Goal: Transaction & Acquisition: Purchase product/service

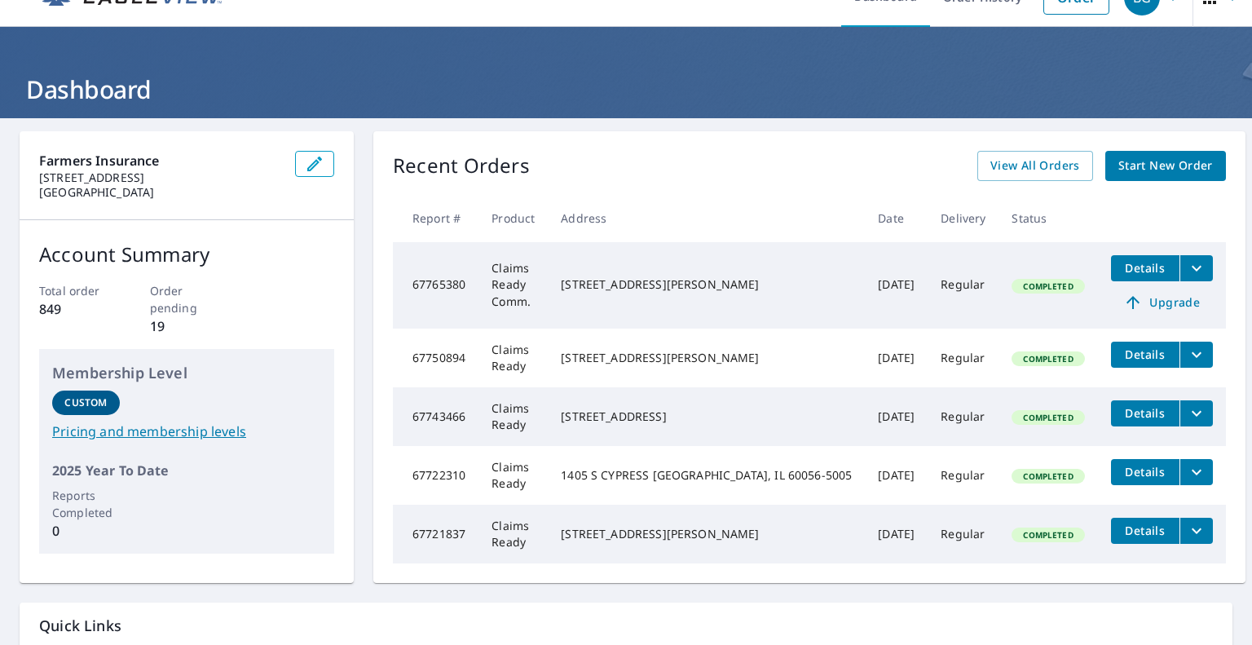
scroll to position [31, 0]
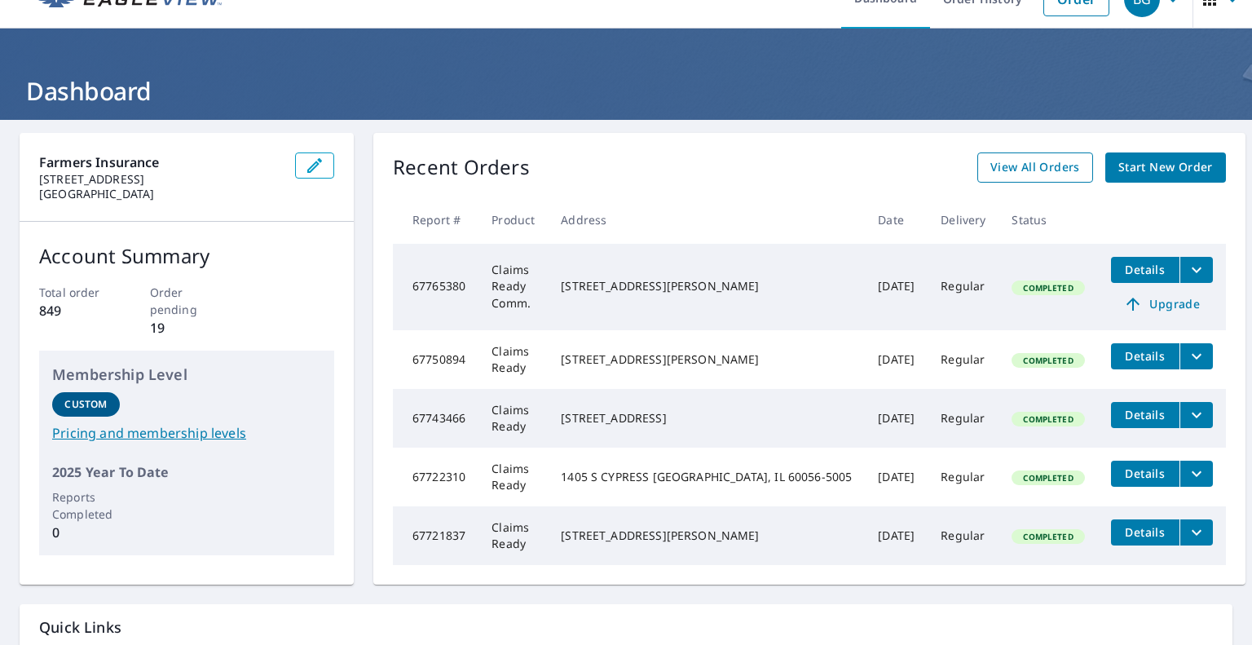
click at [1001, 161] on span "View All Orders" at bounding box center [1035, 167] width 90 height 20
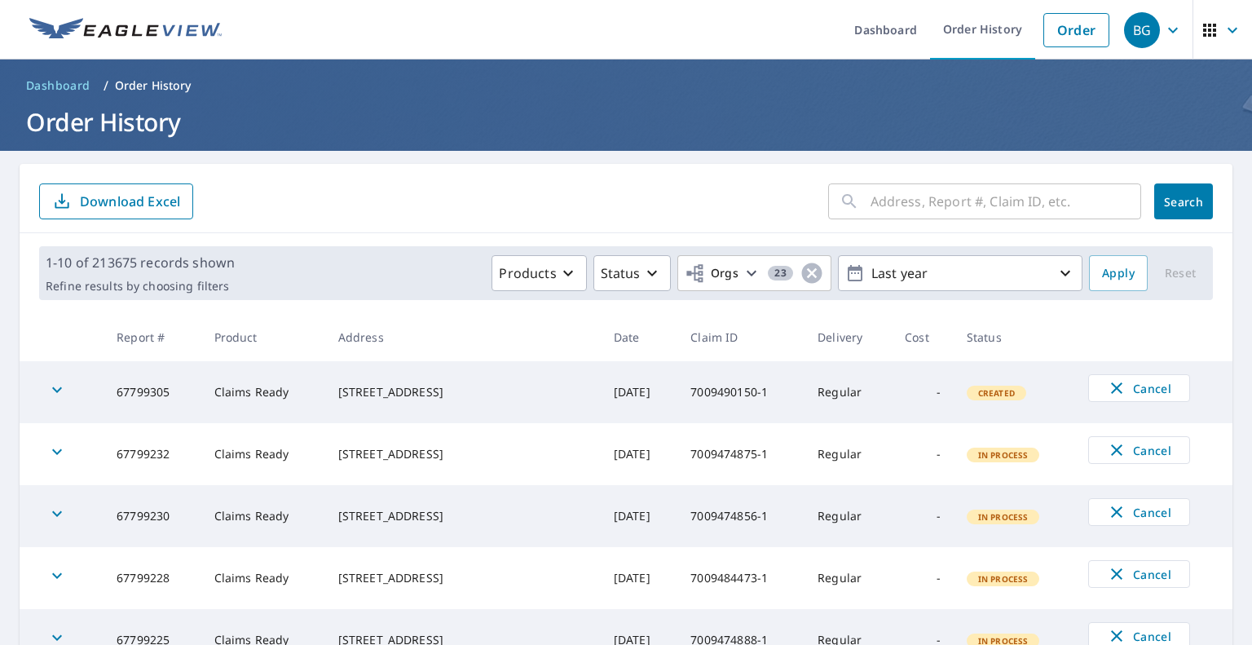
click at [913, 204] on input "text" at bounding box center [1005, 201] width 271 height 46
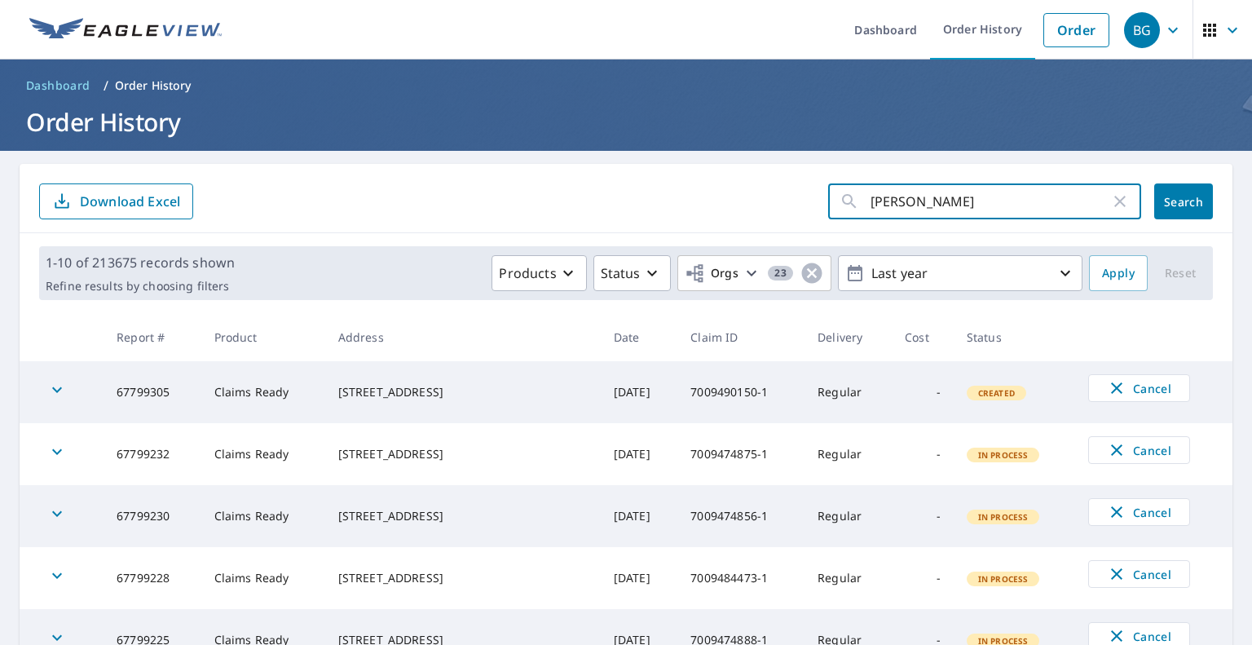
type input "[PERSON_NAME]"
click button "Search" at bounding box center [1183, 201] width 59 height 36
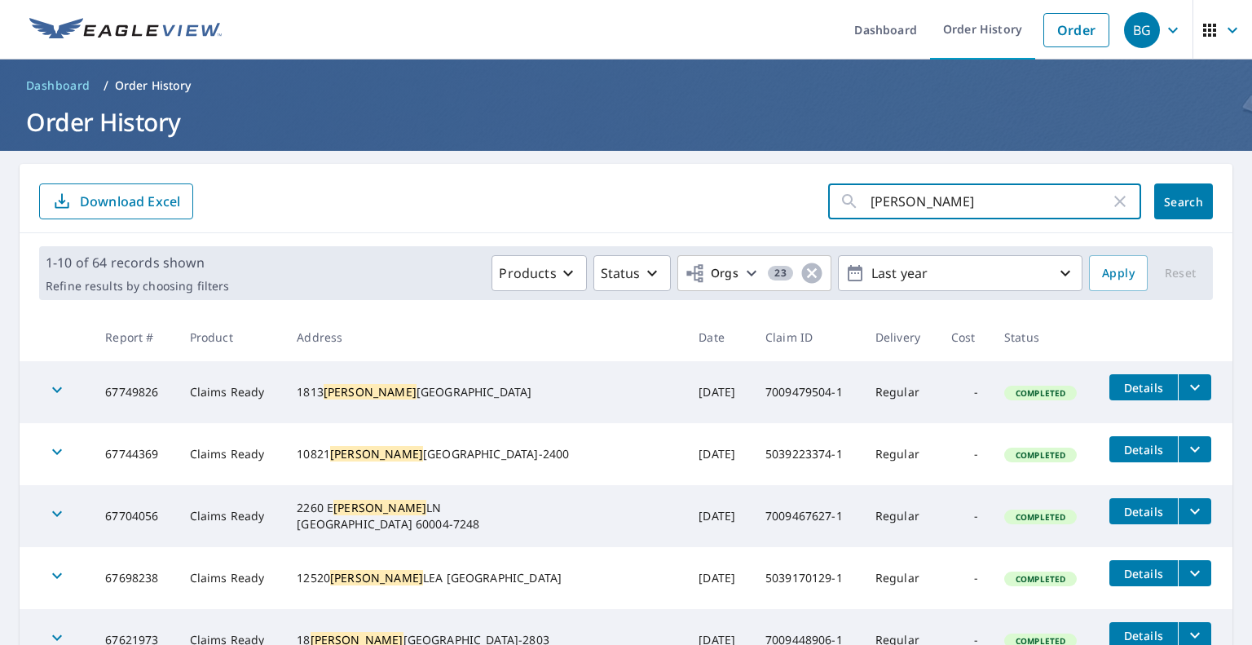
drag, startPoint x: 942, startPoint y: 225, endPoint x: 822, endPoint y: 232, distance: 120.8
click at [822, 232] on div "[PERSON_NAME] ​ Search Download Excel 1-10 of 64 records shown Refine results b…" at bounding box center [626, 642] width 1213 height 957
paste input "[STREET_ADDRESS][PERSON_NAME]"
type input "[STREET_ADDRESS][PERSON_NAME]"
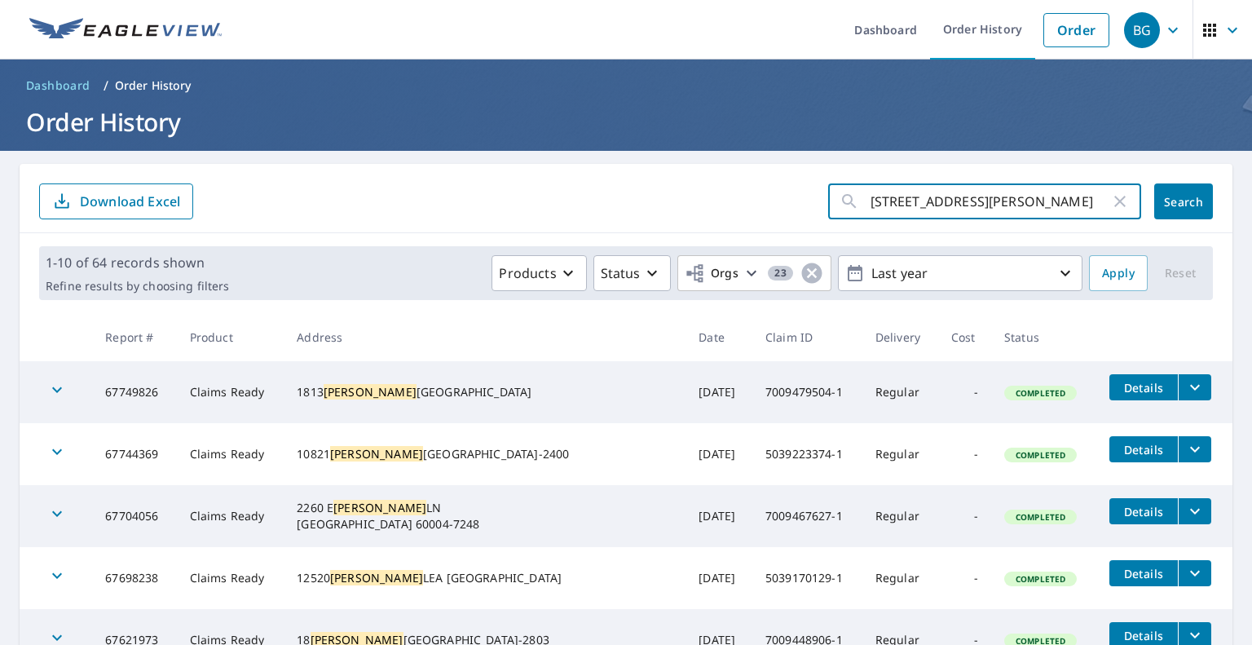
click button "Search" at bounding box center [1183, 201] width 59 height 36
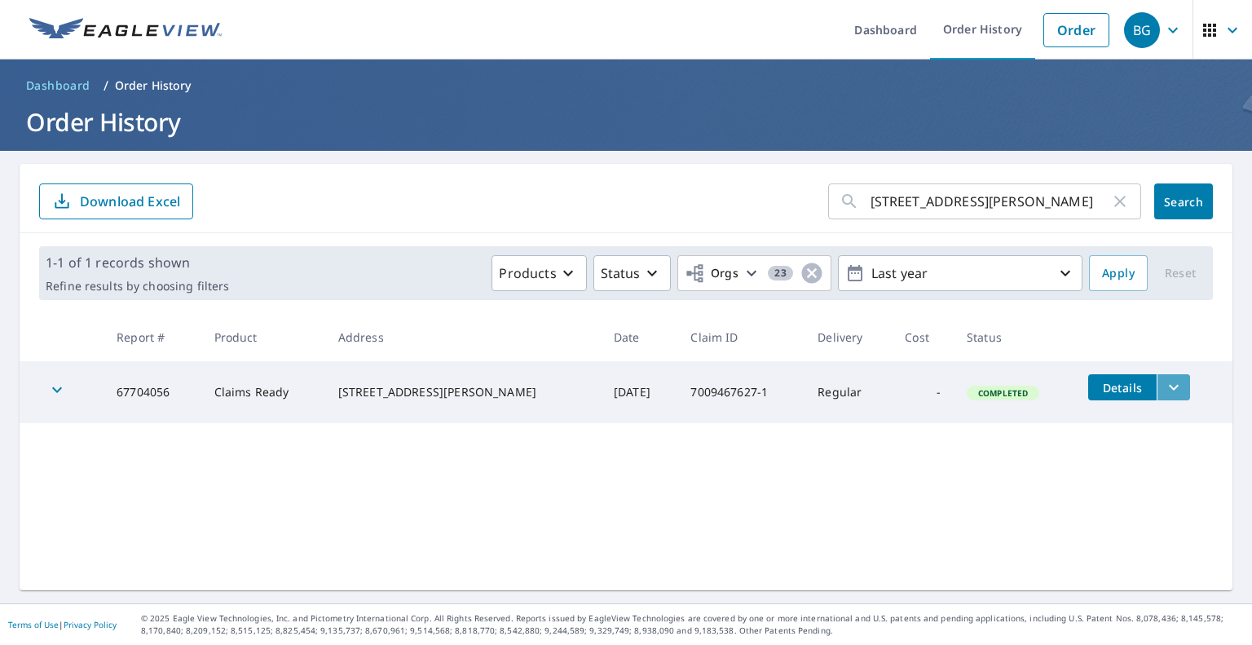
click at [1166, 390] on icon "filesDropdownBtn-67704056" at bounding box center [1174, 387] width 20 height 20
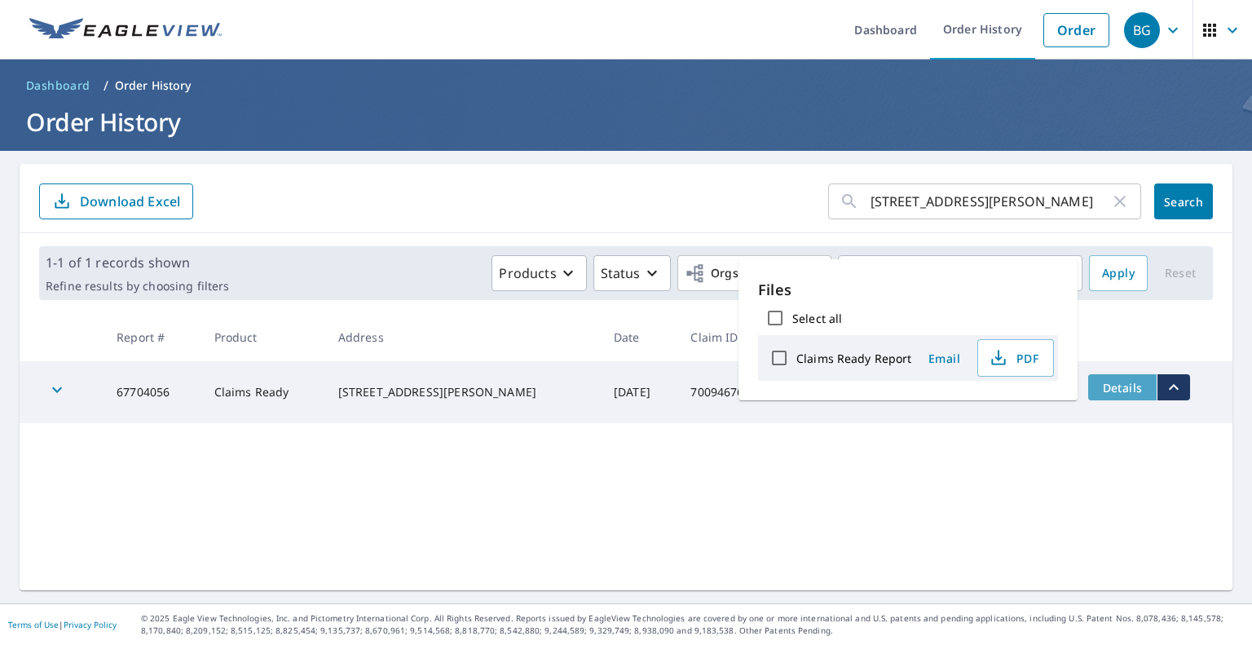
click at [1126, 394] on button "Details" at bounding box center [1122, 387] width 68 height 26
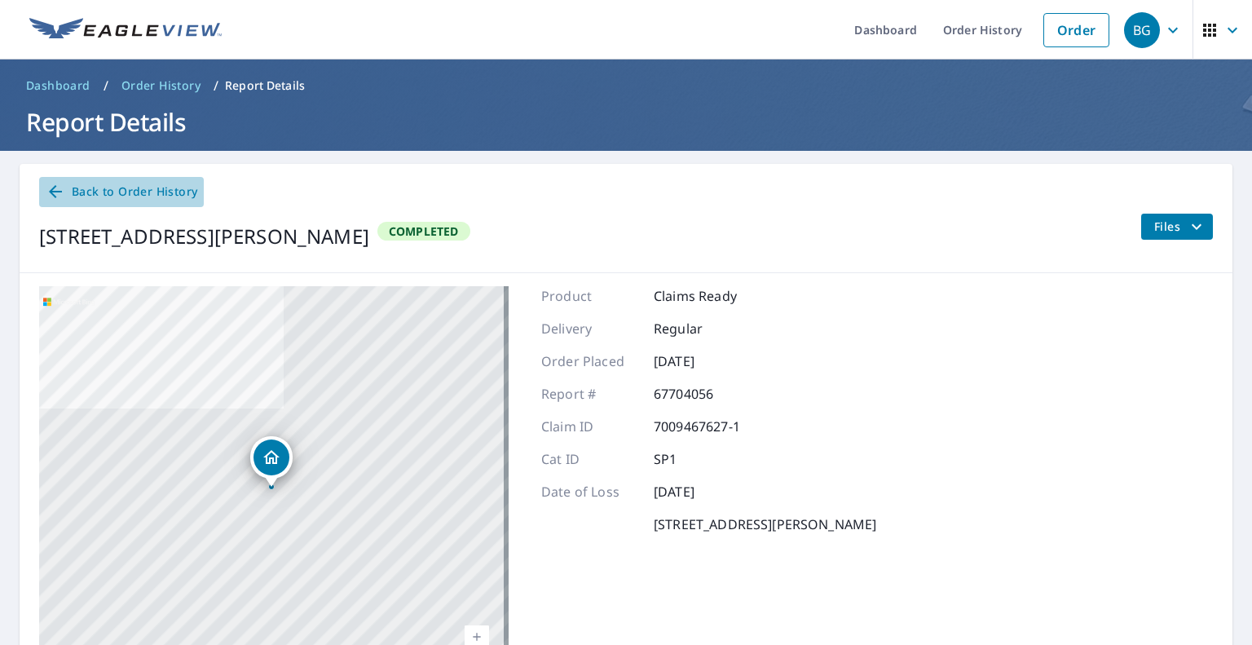
click at [183, 193] on span "Back to Order History" at bounding box center [122, 192] width 152 height 20
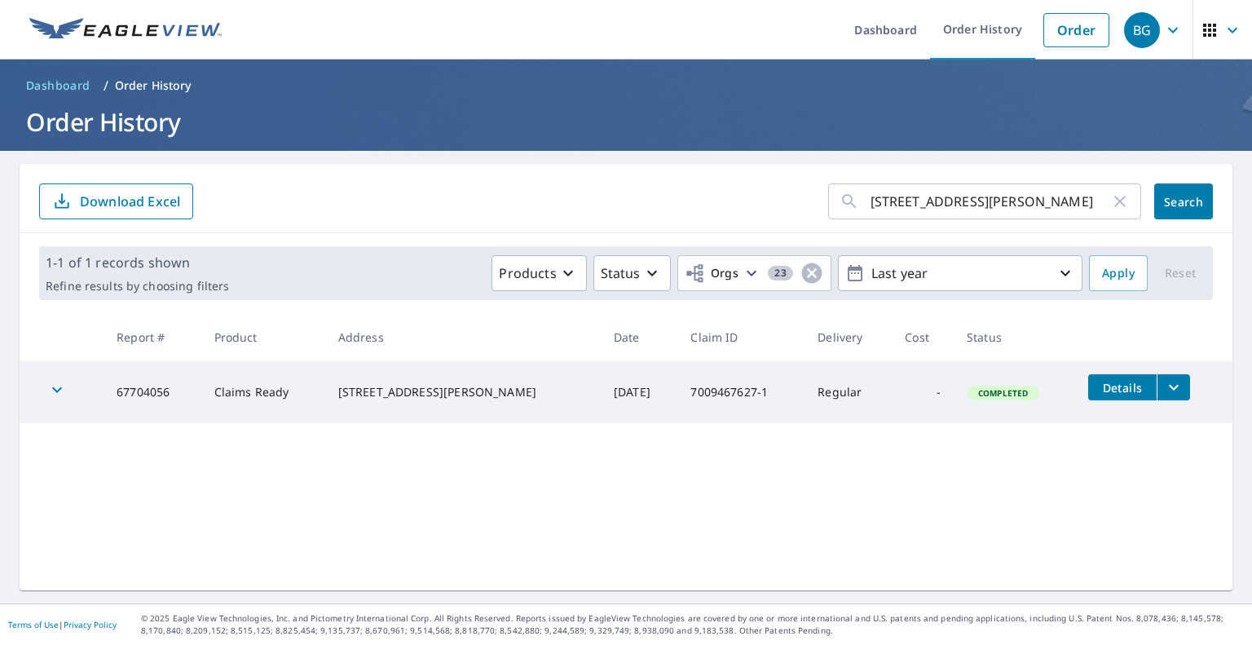
click at [65, 390] on icon "button" at bounding box center [57, 390] width 20 height 20
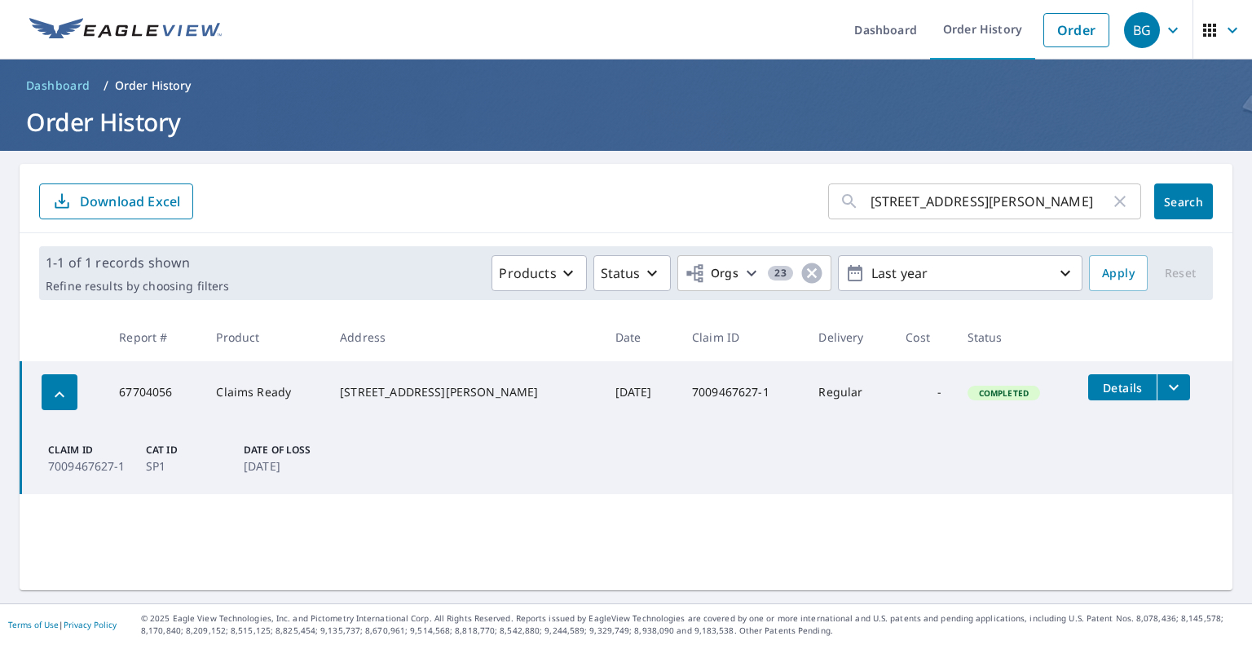
click at [1167, 378] on icon "filesDropdownBtn-67704056" at bounding box center [1174, 387] width 20 height 20
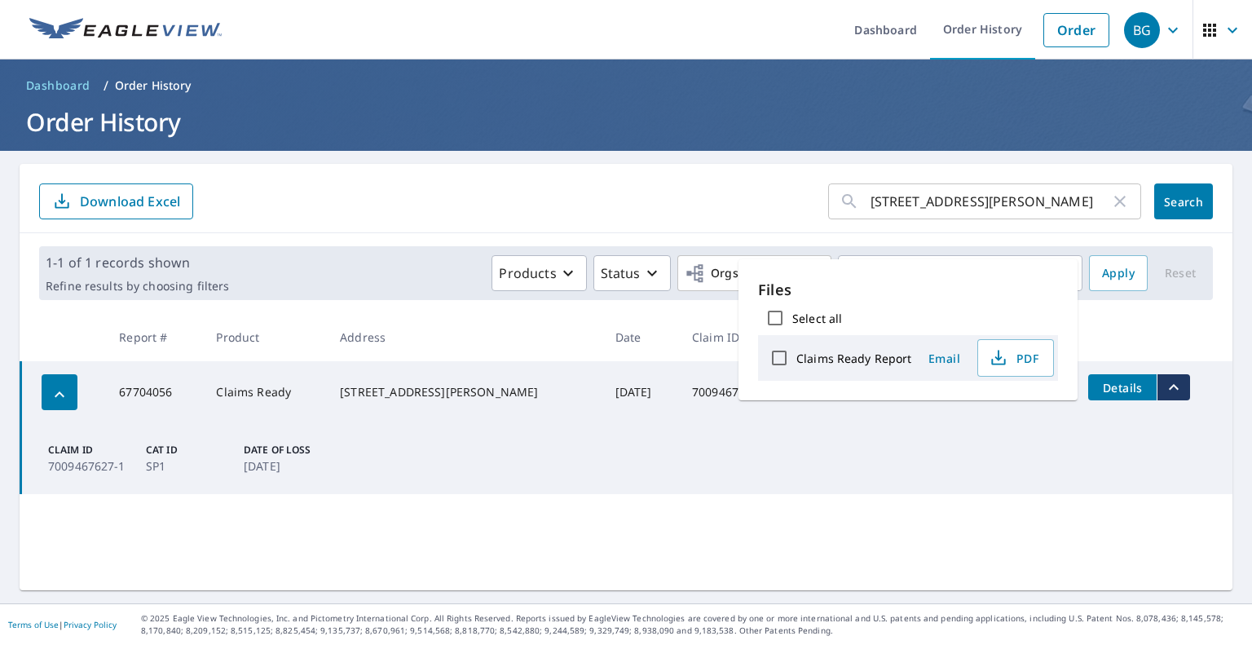
click at [807, 478] on td "Claim ID 7009467627-1 Cat ID SP1 Date of Loss [DATE]" at bounding box center [627, 458] width 1212 height 71
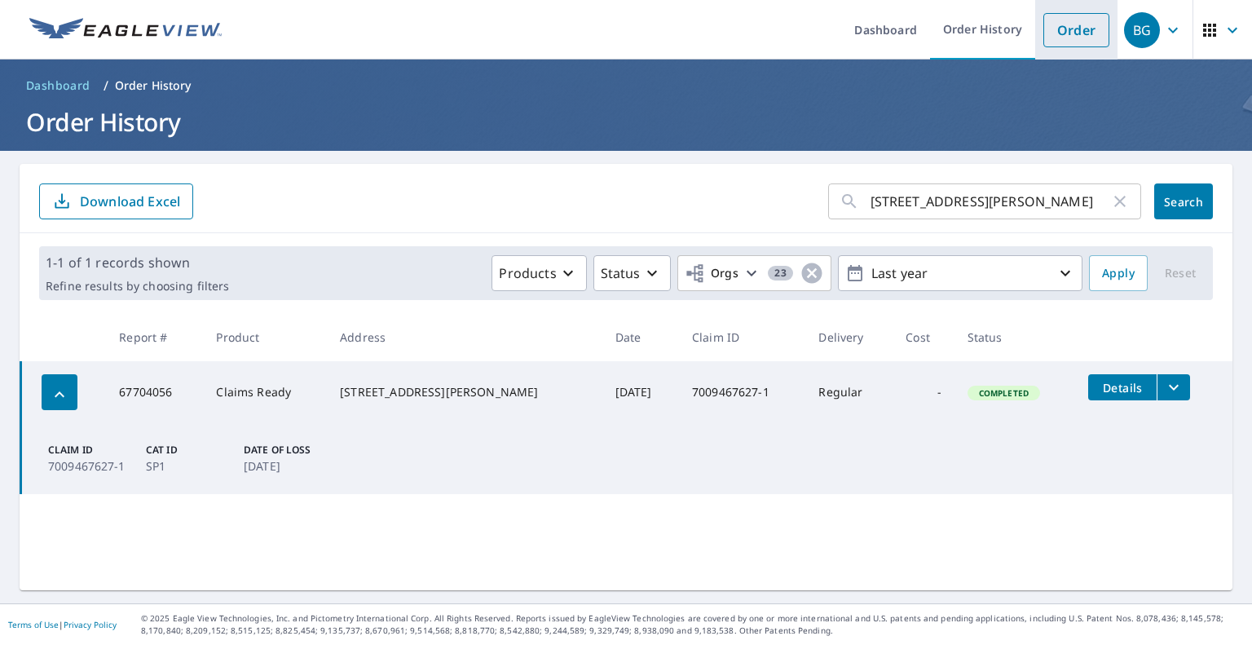
click at [1046, 25] on link "Order" at bounding box center [1076, 30] width 66 height 34
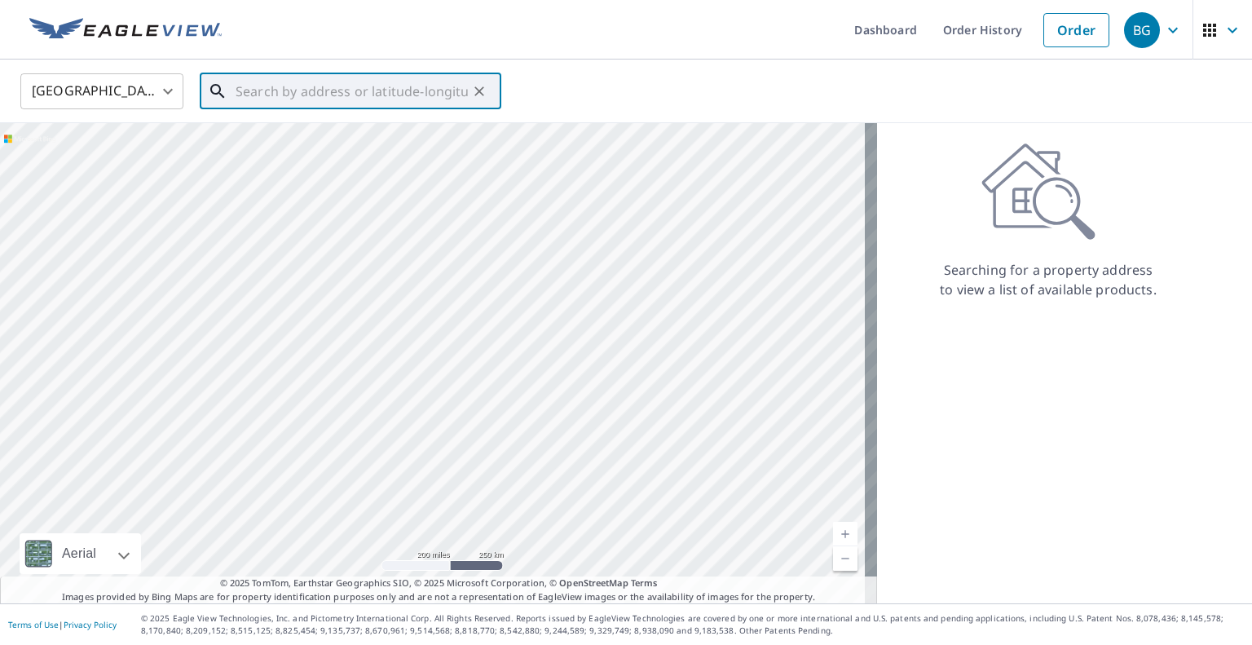
click at [303, 81] on input "text" at bounding box center [352, 91] width 232 height 46
paste input "[STREET_ADDRESS][PERSON_NAME]"
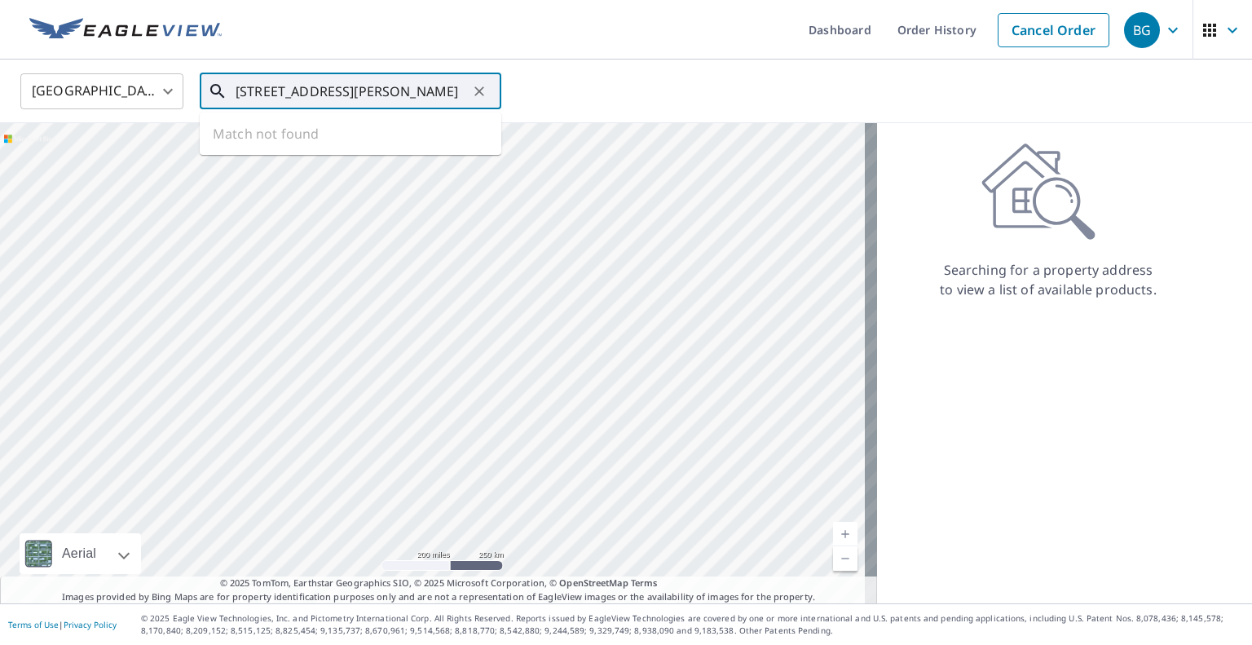
type input "[STREET_ADDRESS][PERSON_NAME]"
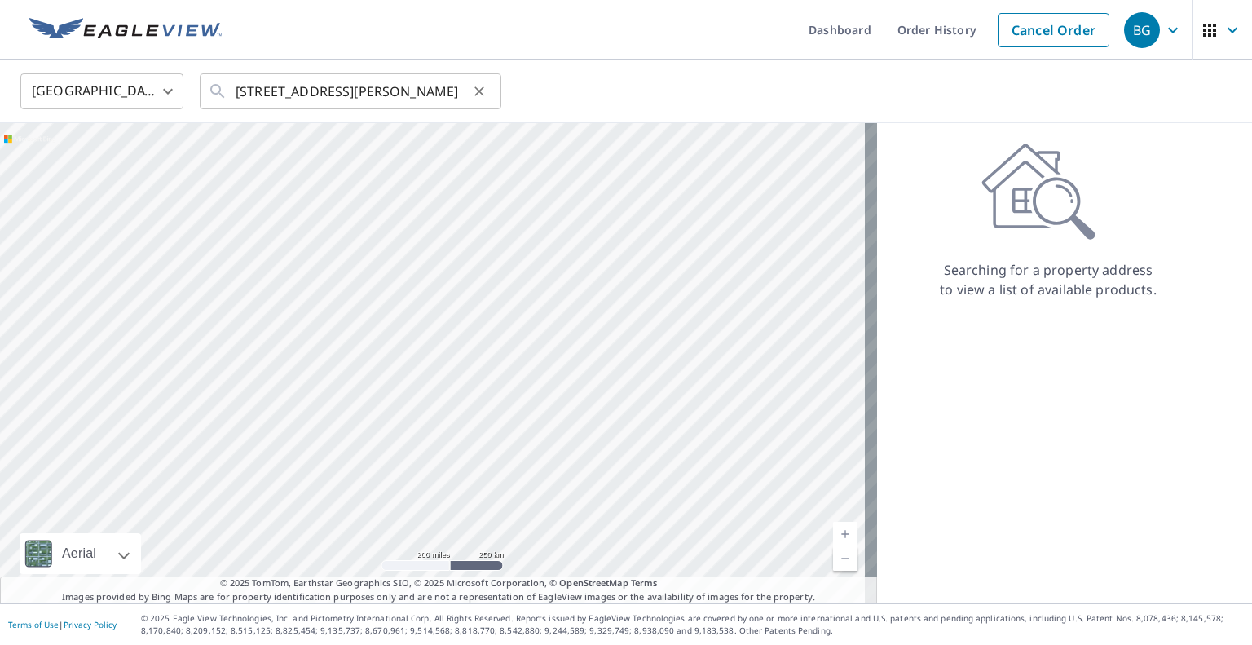
scroll to position [0, 0]
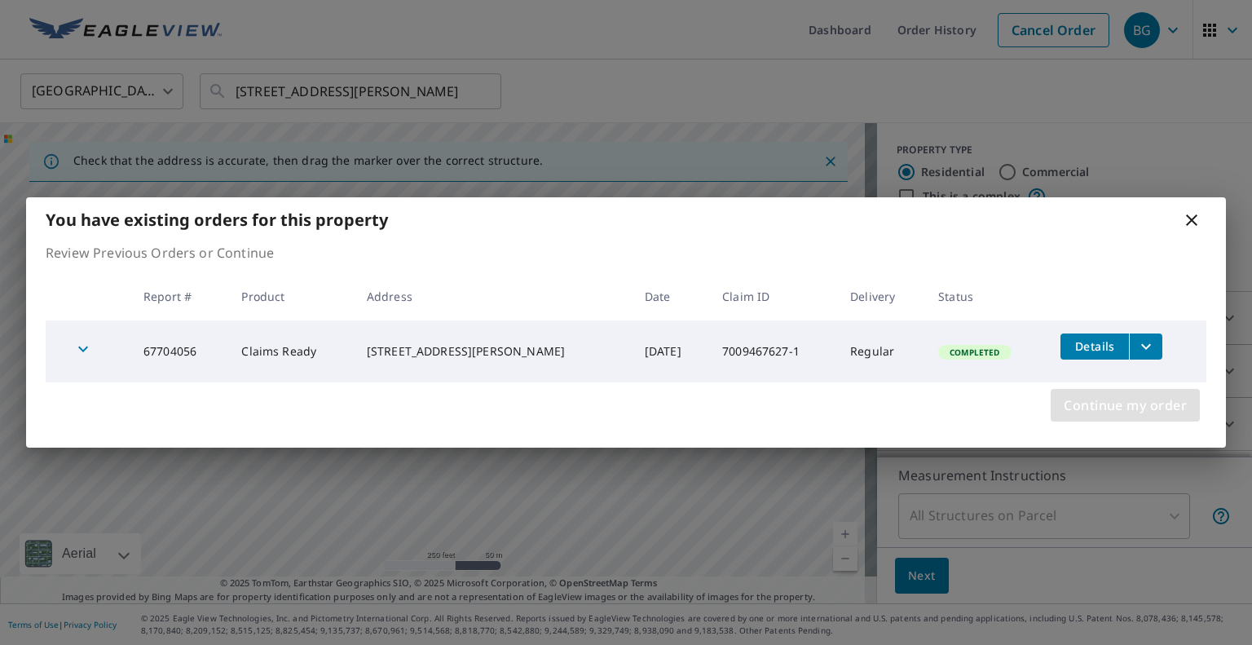
click at [1134, 395] on span "Continue my order" at bounding box center [1125, 405] width 123 height 23
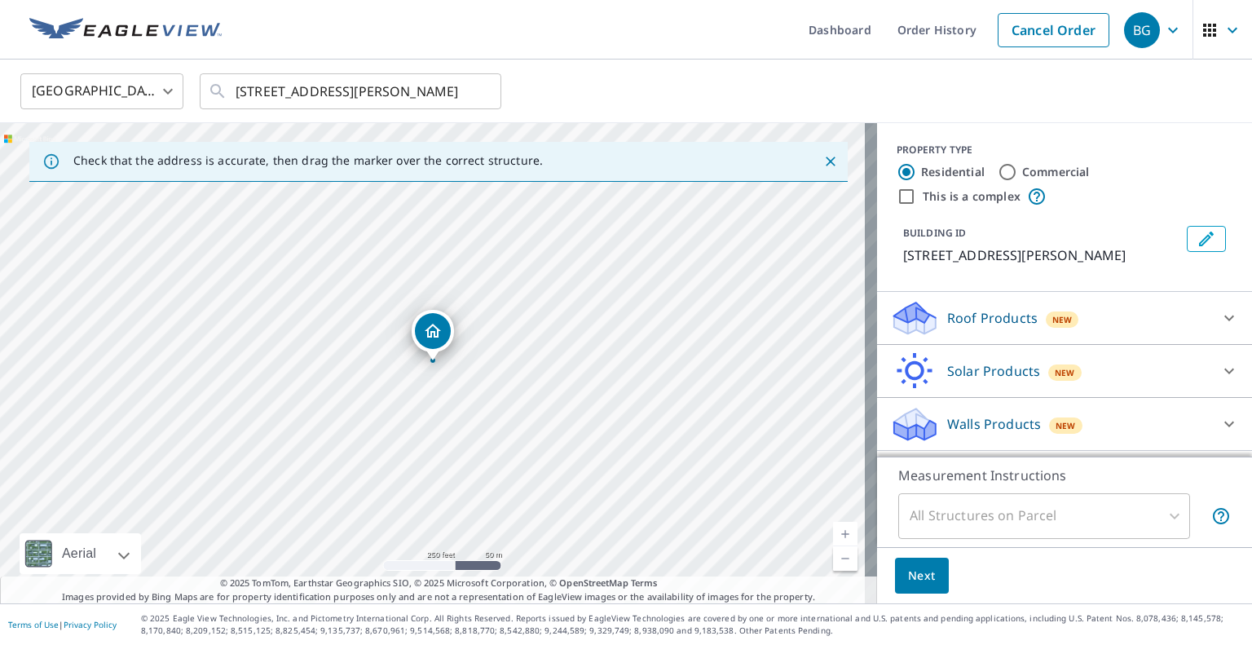
click at [1143, 416] on div "Walls Products New" at bounding box center [1049, 424] width 319 height 38
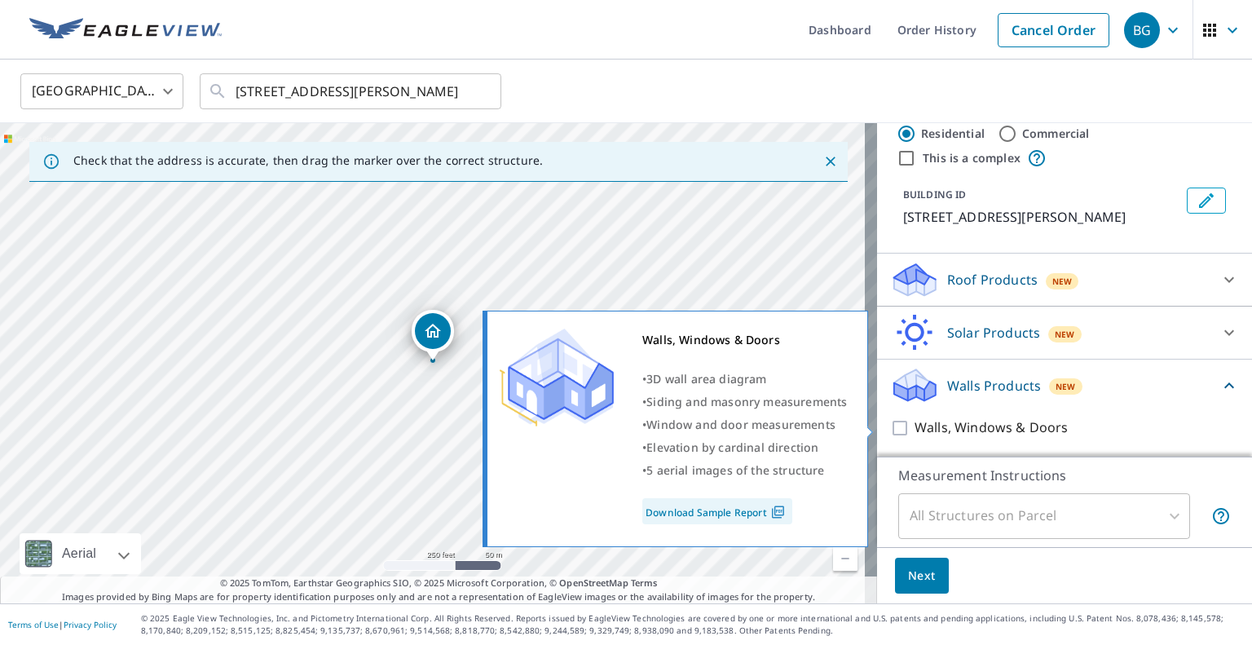
click at [1027, 428] on p "Walls, Windows & Doors" at bounding box center [990, 427] width 153 height 20
click at [914, 428] on input "Walls, Windows & Doors" at bounding box center [902, 428] width 24 height 20
checkbox input "true"
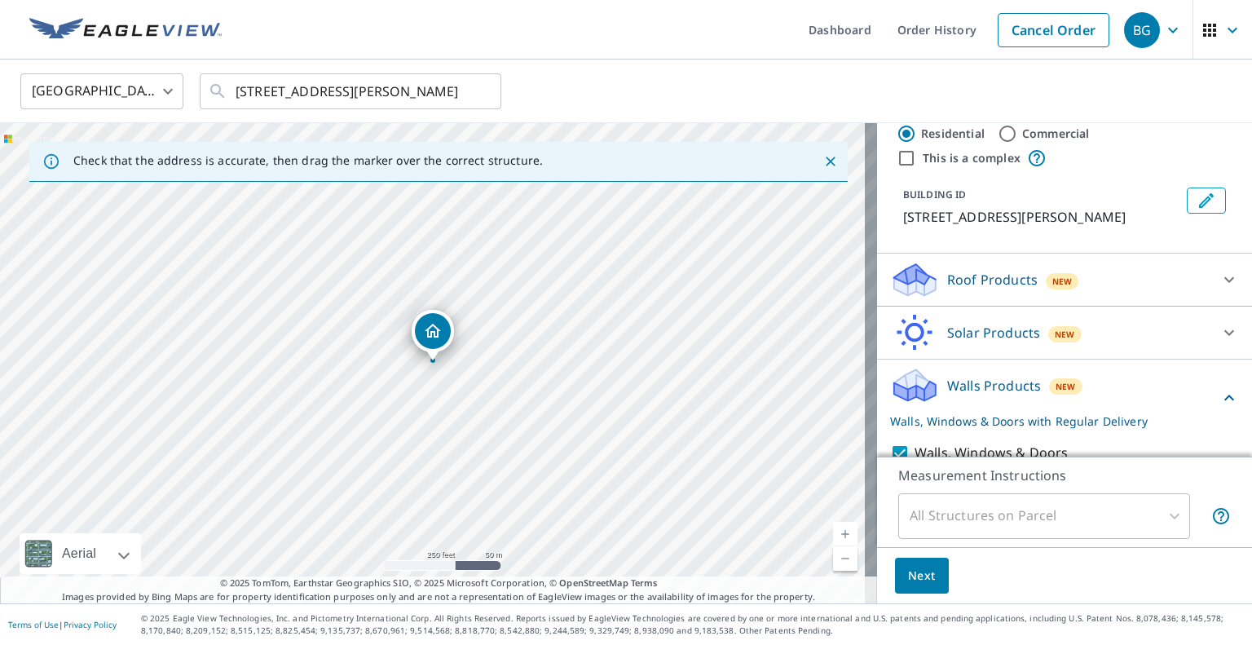
click at [902, 560] on button "Next" at bounding box center [922, 575] width 54 height 37
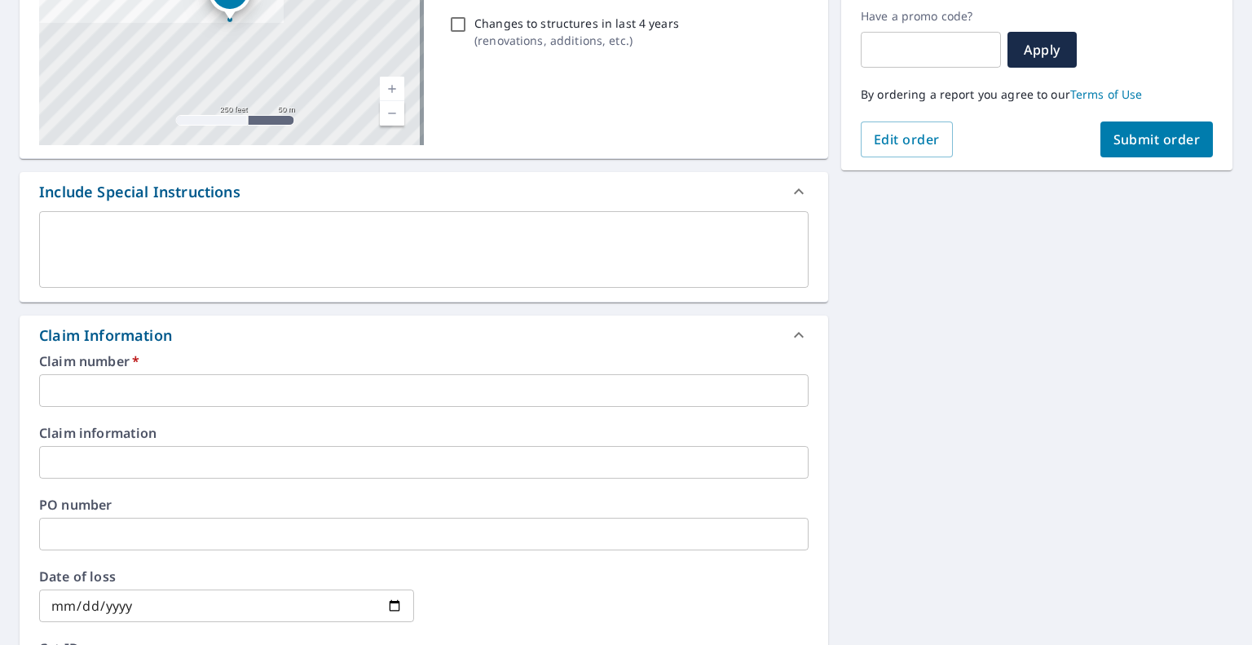
scroll to position [384, 0]
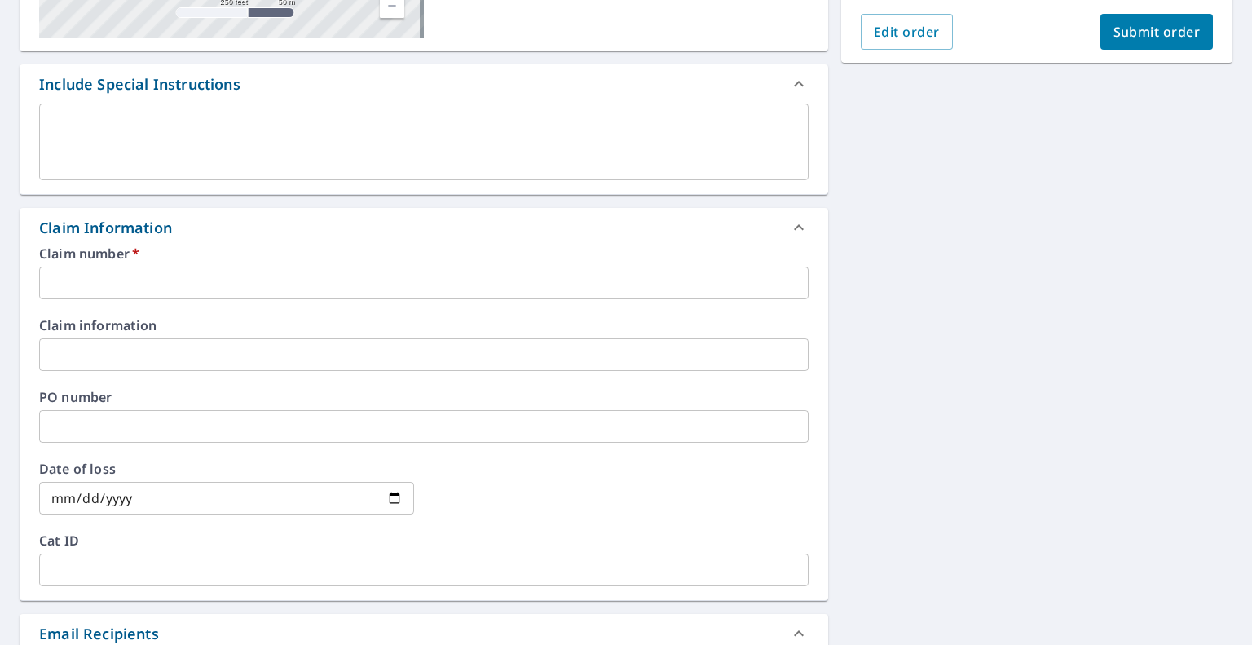
click at [132, 265] on div "Claim number   * ​" at bounding box center [423, 273] width 769 height 52
click at [121, 283] on input "text" at bounding box center [423, 283] width 769 height 33
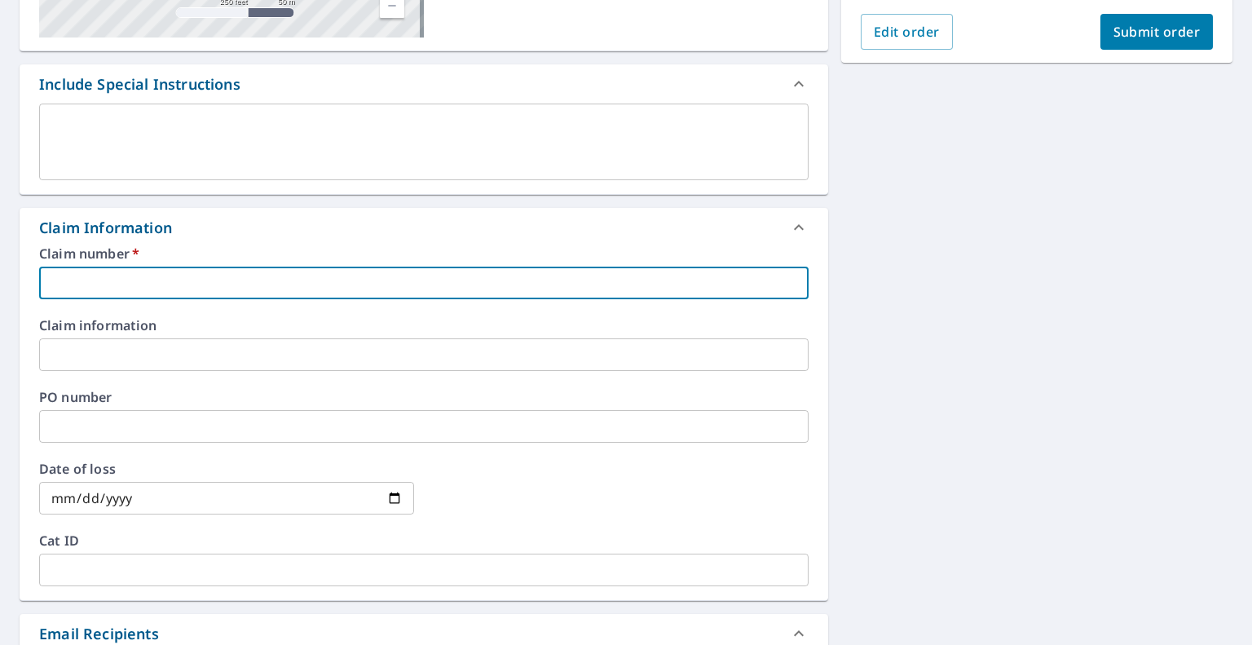
paste input "7009467627"
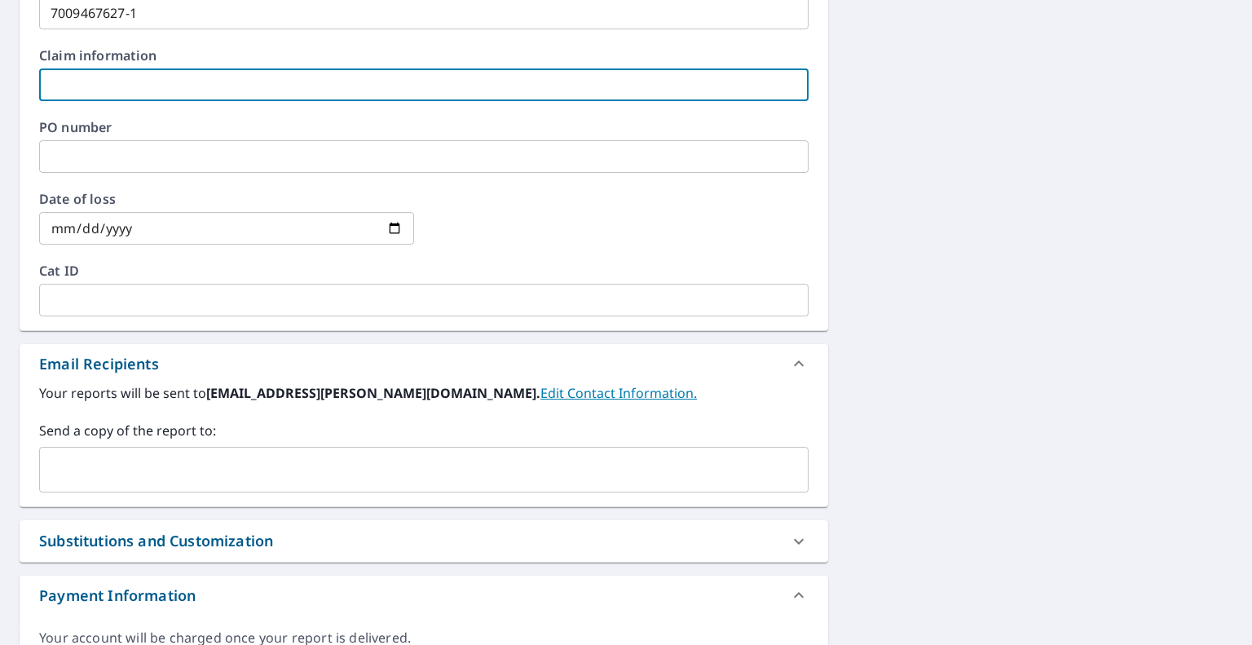
scroll to position [654, 0]
click at [324, 446] on div "​" at bounding box center [423, 469] width 769 height 46
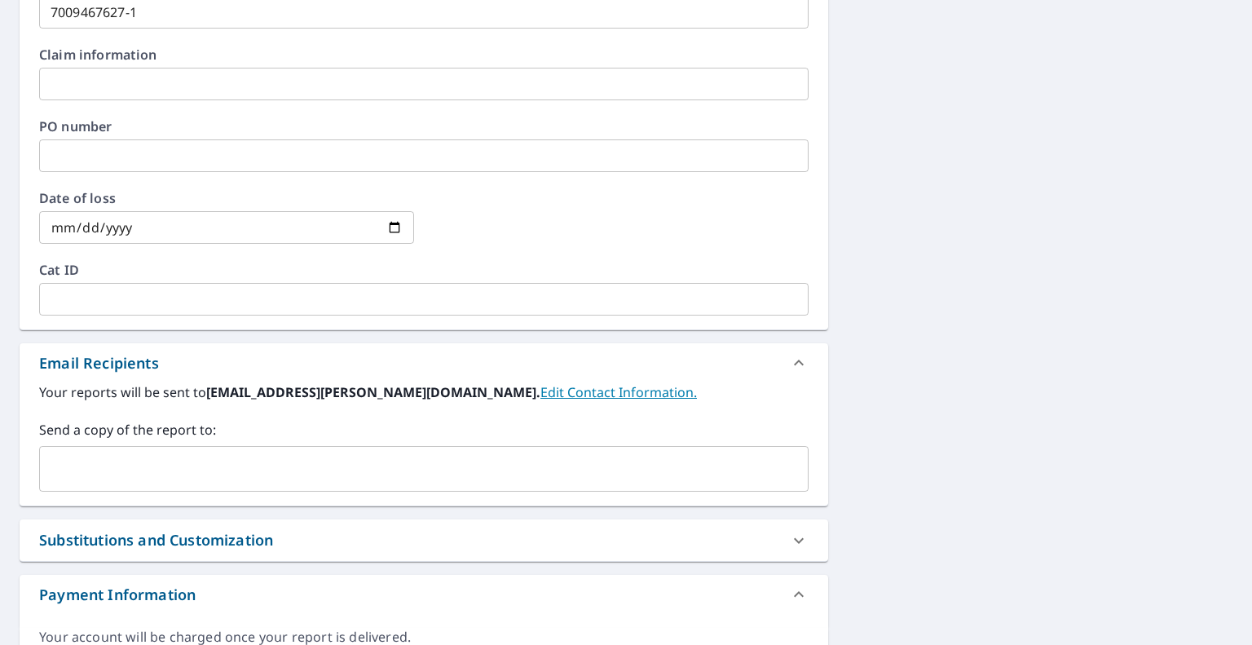
click at [359, 421] on label "Send a copy of the report to:" at bounding box center [423, 430] width 769 height 20
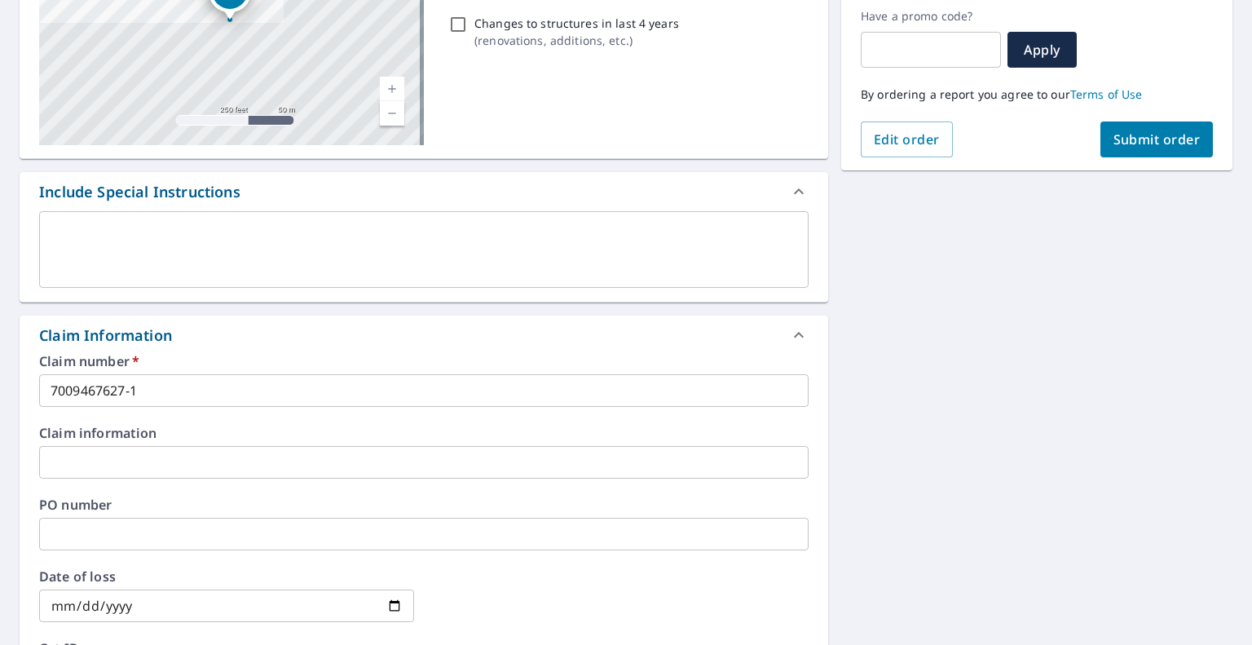
scroll to position [255, 0]
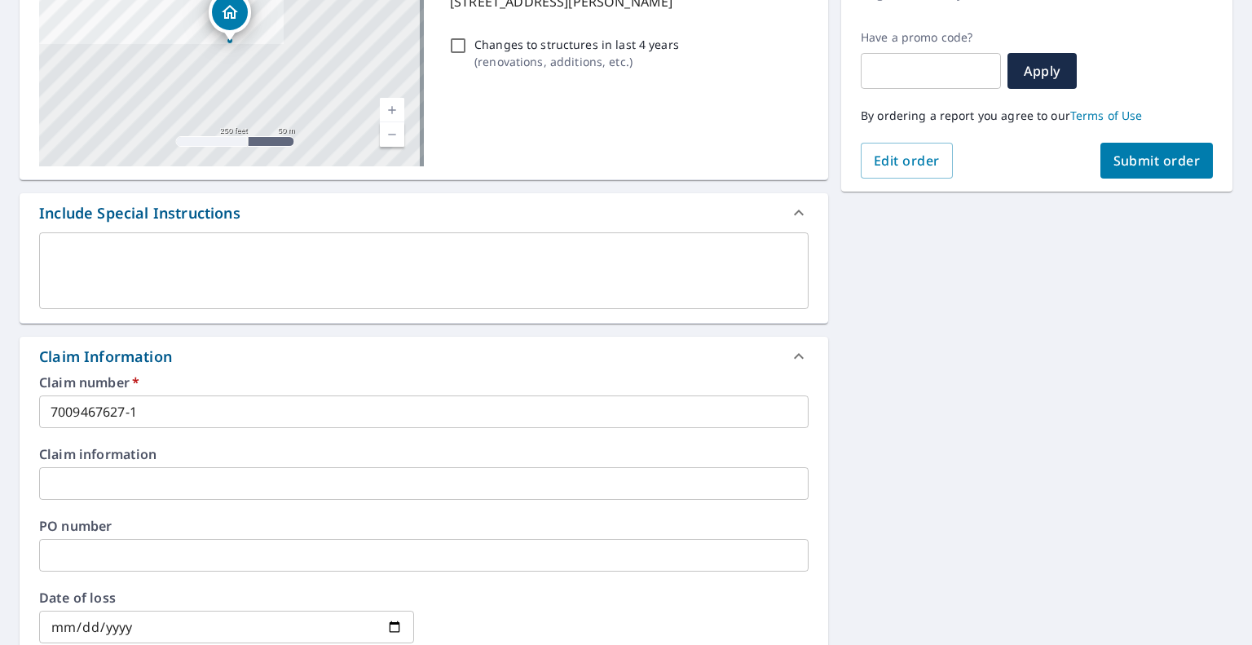
click at [1134, 156] on span "Submit order" at bounding box center [1156, 161] width 87 height 18
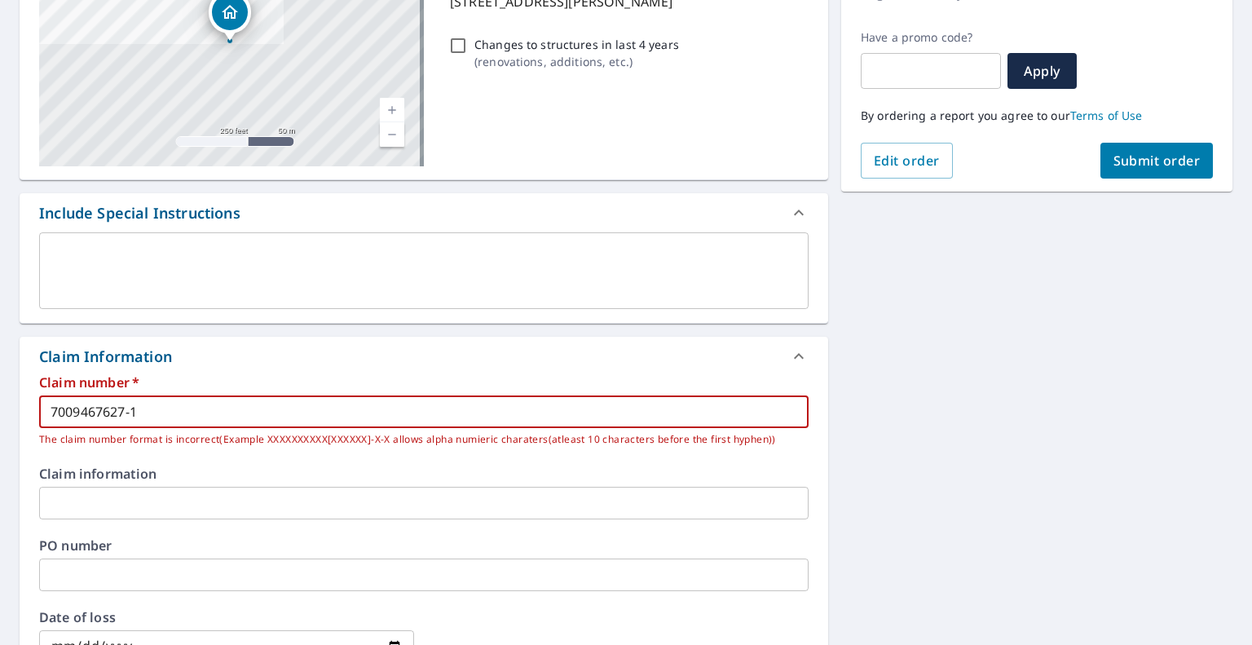
click at [346, 405] on input "7009467627-1" at bounding box center [423, 411] width 769 height 33
type input "7009467627-1-1"
click at [1123, 156] on span "Submit order" at bounding box center [1156, 161] width 87 height 18
